Goal: Information Seeking & Learning: Learn about a topic

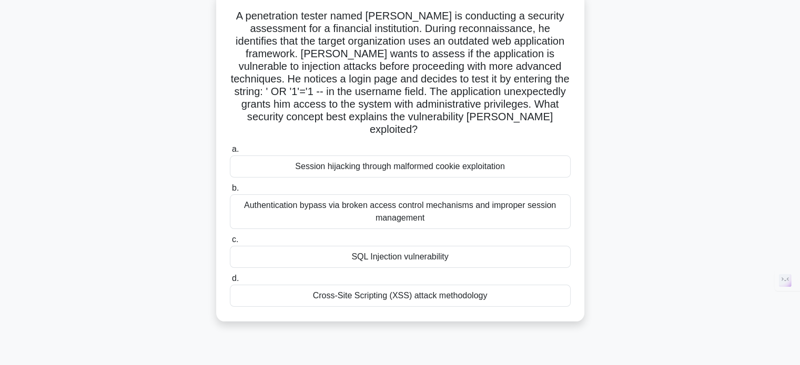
scroll to position [35, 0]
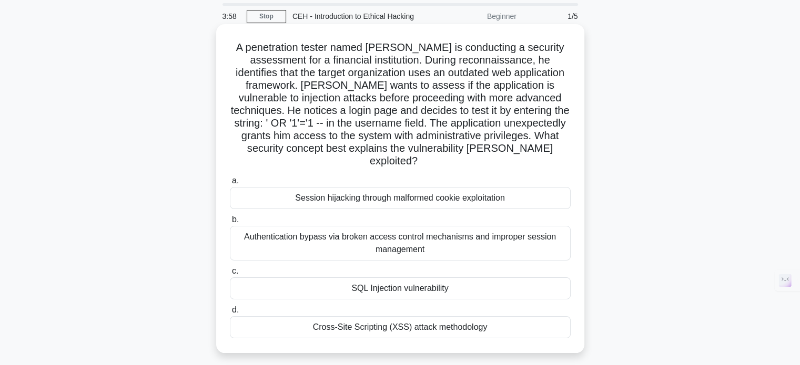
click at [325, 191] on div "Session hijacking through malformed cookie exploitation" at bounding box center [400, 198] width 341 height 22
click at [230, 185] on input "a. Session hijacking through malformed cookie exploitation" at bounding box center [230, 181] width 0 height 7
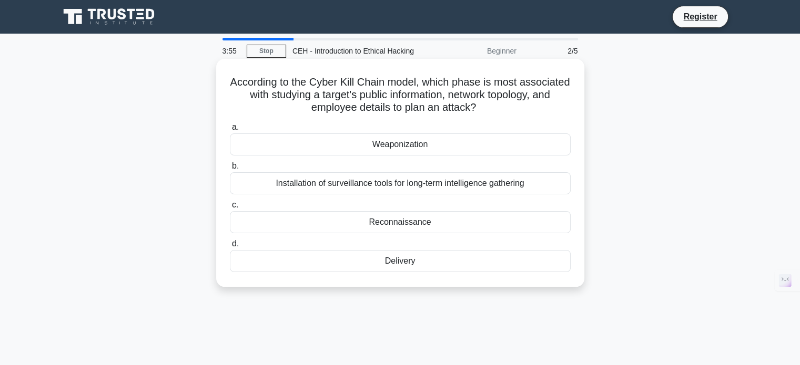
scroll to position [0, 0]
click at [283, 105] on h5 "According to the Cyber Kill Chain model, which phase is most associated with st…" at bounding box center [400, 95] width 343 height 39
click at [255, 71] on div "According to the Cyber Kill Chain model, which phase is most associated with st…" at bounding box center [400, 173] width 360 height 220
click at [287, 125] on label "a. Weaponization" at bounding box center [400, 138] width 341 height 35
click at [230, 125] on input "a. Weaponization" at bounding box center [230, 127] width 0 height 7
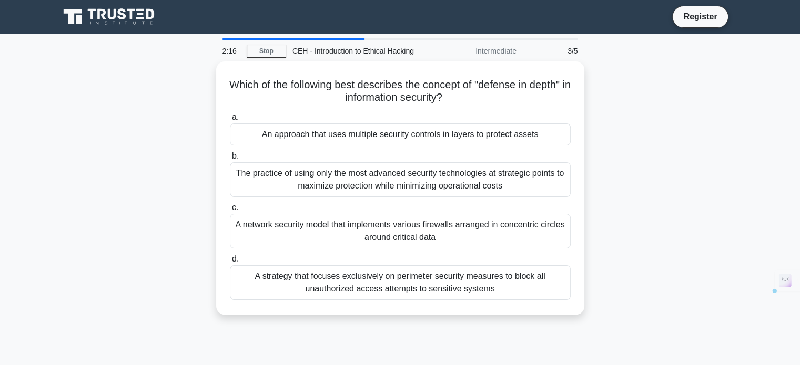
drag, startPoint x: 249, startPoint y: 83, endPoint x: 592, endPoint y: 324, distance: 419.3
click at [571, 344] on div "2:16 Stop CEH - Introduction to Ethical Hacking Intermediate 3/5 Which of the f…" at bounding box center [400, 301] width 694 height 526
click at [669, 175] on div "Which of the following best describes the concept of "defense in depth" in info…" at bounding box center [400, 195] width 694 height 266
